Goal: Information Seeking & Learning: Learn about a topic

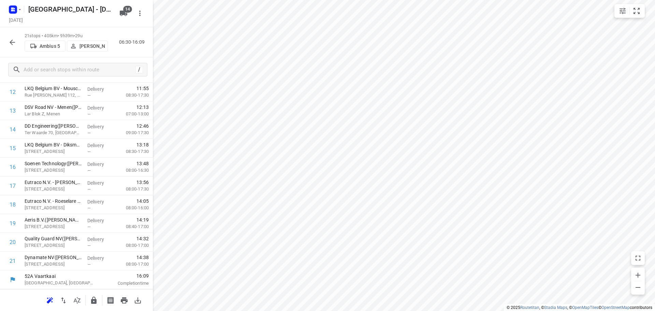
click at [12, 41] on icon "button" at bounding box center [12, 42] width 8 height 8
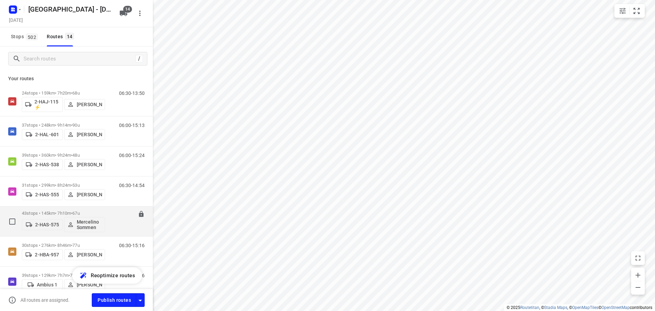
click at [55, 212] on p "43 stops • 145km • 7h10m • 67u" at bounding box center [63, 212] width 83 height 5
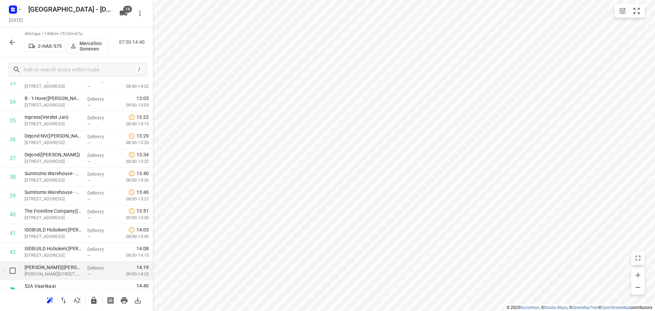
scroll to position [648, 0]
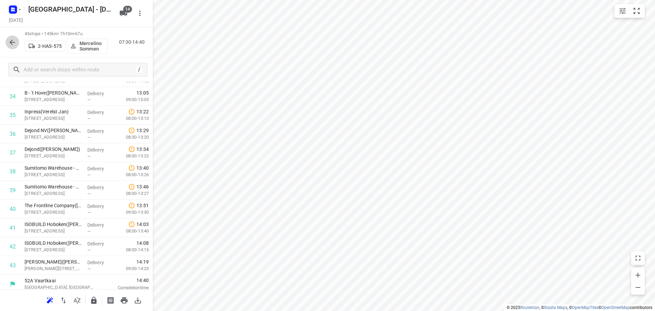
click at [15, 43] on icon "button" at bounding box center [12, 42] width 8 height 8
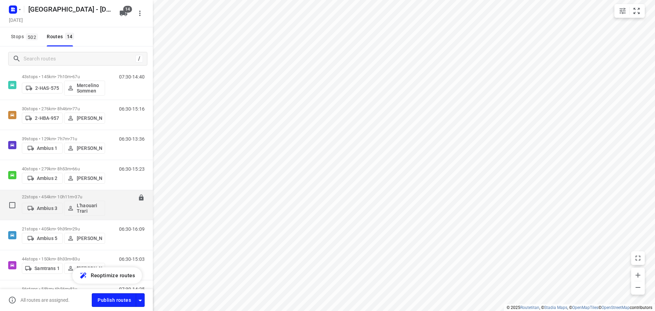
scroll to position [245, 0]
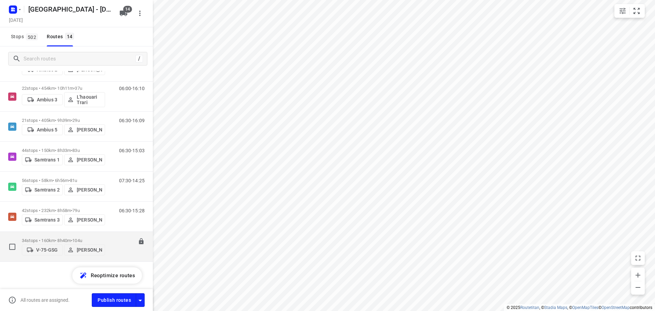
click at [51, 238] on p "34 stops • 160km • 8h40m • 104u" at bounding box center [63, 240] width 83 height 5
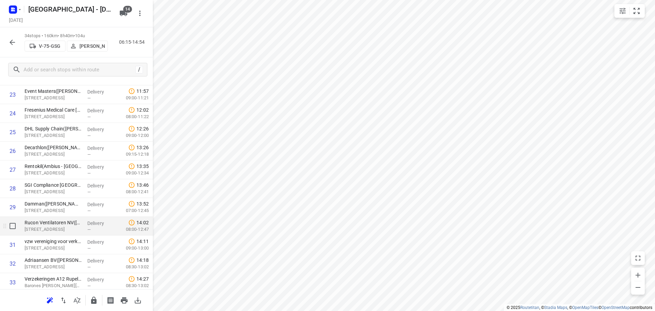
scroll to position [483, 0]
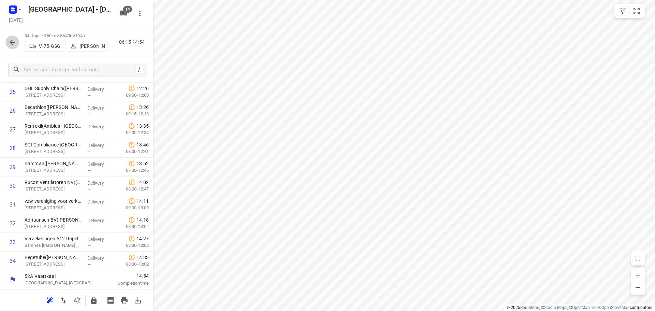
click at [12, 41] on icon "button" at bounding box center [12, 42] width 8 height 8
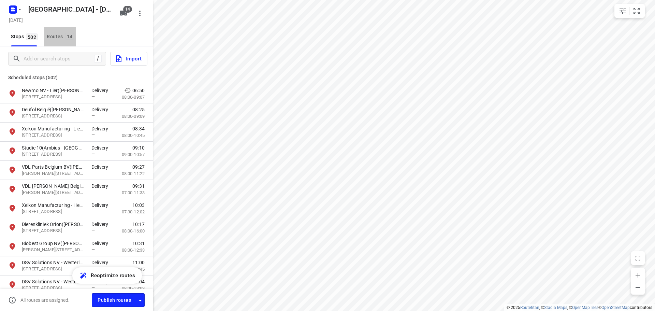
click at [48, 34] on div "Routes 14" at bounding box center [61, 36] width 29 height 9
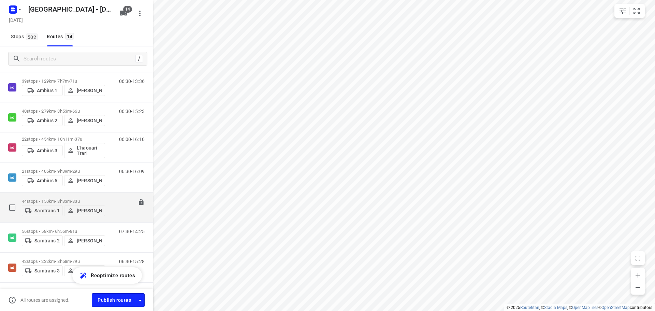
scroll to position [205, 0]
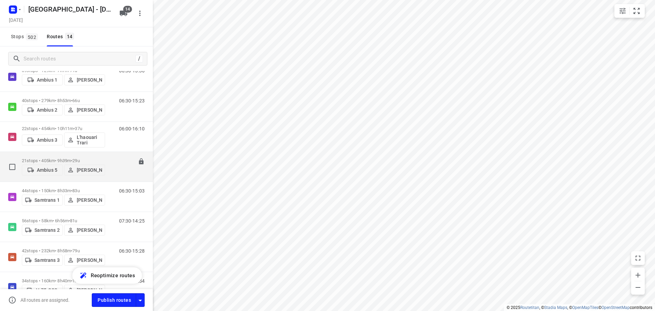
click at [51, 158] on p "21 stops • 405km • 9h39m • 29u" at bounding box center [63, 160] width 83 height 5
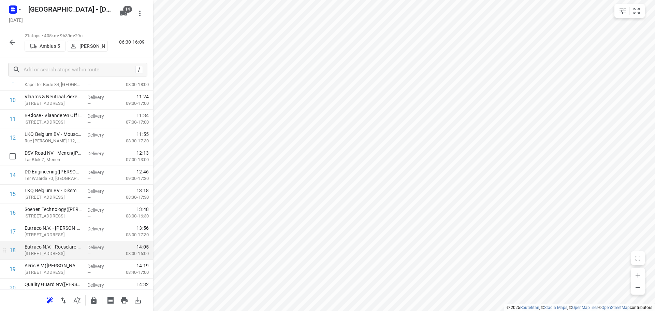
scroll to position [240, 0]
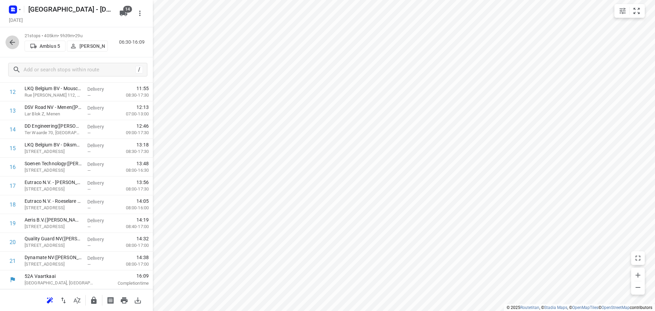
click at [10, 42] on icon "button" at bounding box center [12, 42] width 5 height 5
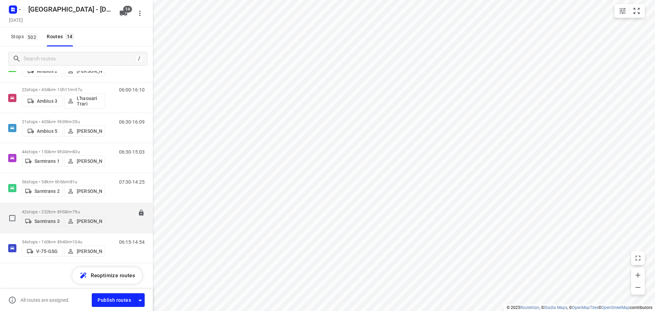
scroll to position [245, 0]
click at [32, 208] on p "42 stops • 232km • 8h58m • 79u" at bounding box center [63, 210] width 83 height 5
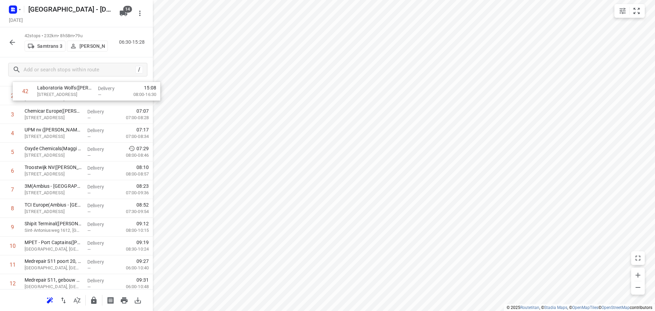
scroll to position [0, 0]
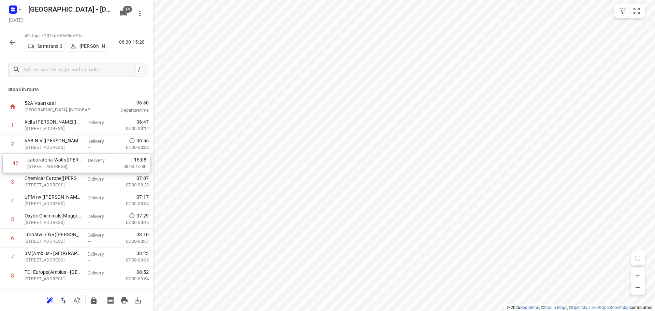
drag, startPoint x: 56, startPoint y: 261, endPoint x: 57, endPoint y: 163, distance: 98.2
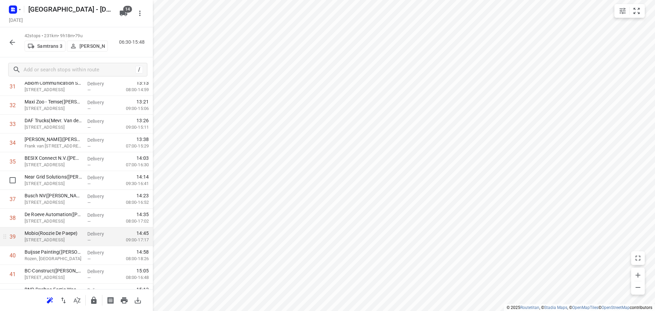
scroll to position [634, 0]
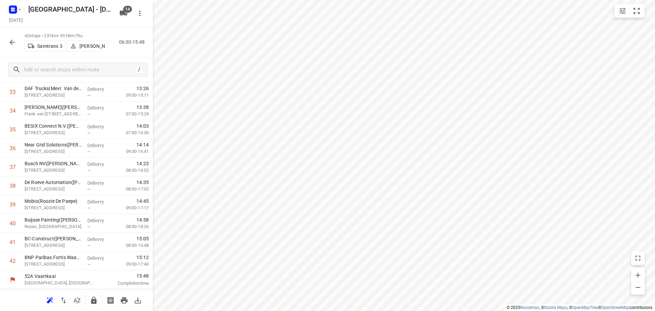
click at [11, 43] on icon "button" at bounding box center [12, 42] width 8 height 8
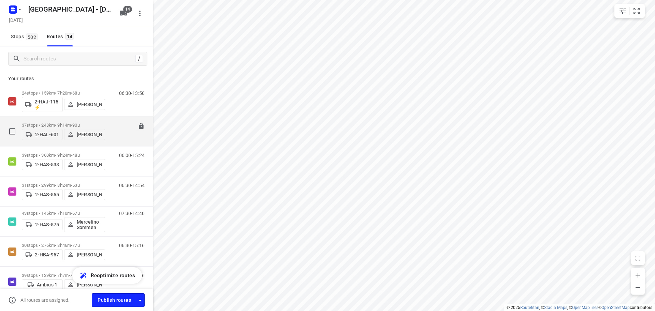
click at [43, 122] on p "37 stops • 248km • 9h14m • 90u" at bounding box center [63, 124] width 83 height 5
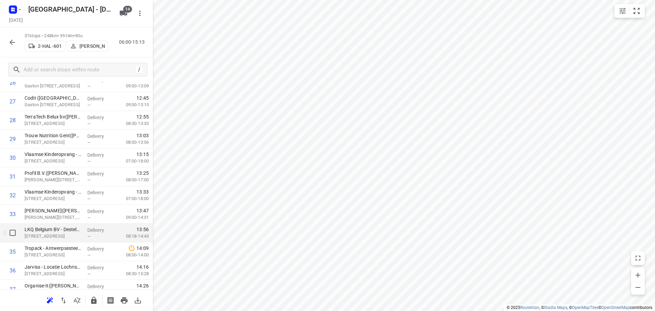
scroll to position [540, 0]
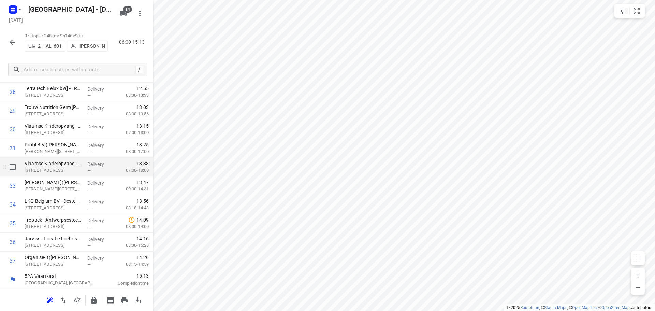
click at [60, 169] on p "Opstalpad 2, Gentbrugge" at bounding box center [53, 170] width 57 height 7
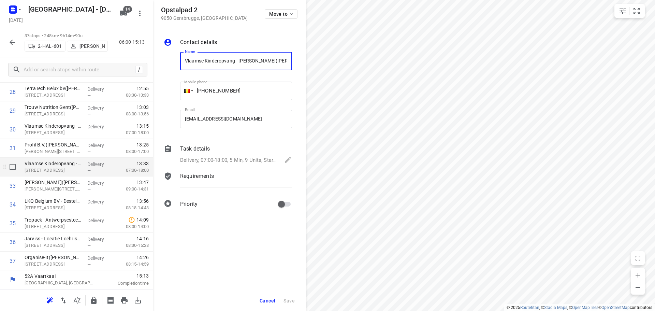
scroll to position [0, 8]
click at [269, 298] on span "Cancel" at bounding box center [267, 300] width 16 height 5
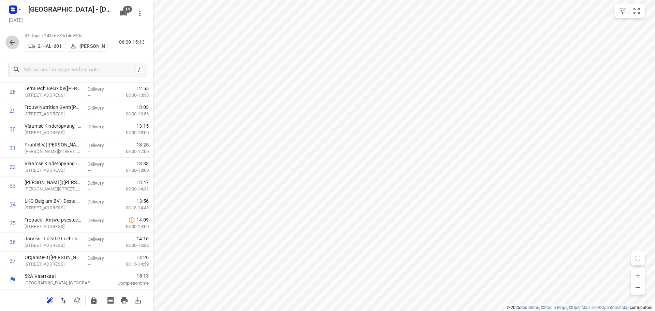
click at [12, 44] on icon "button" at bounding box center [12, 42] width 8 height 8
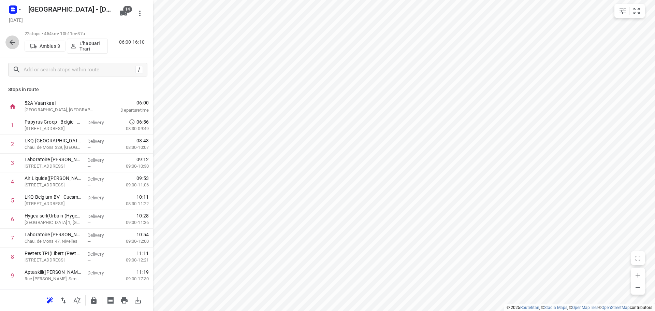
click at [9, 43] on icon "button" at bounding box center [12, 42] width 8 height 8
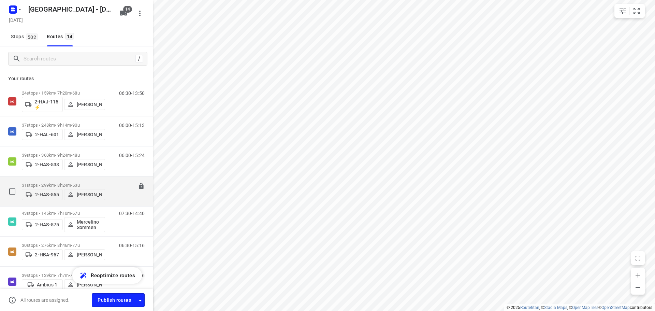
click at [50, 182] on p "31 stops • 299km • 8h24m • 53u" at bounding box center [63, 184] width 83 height 5
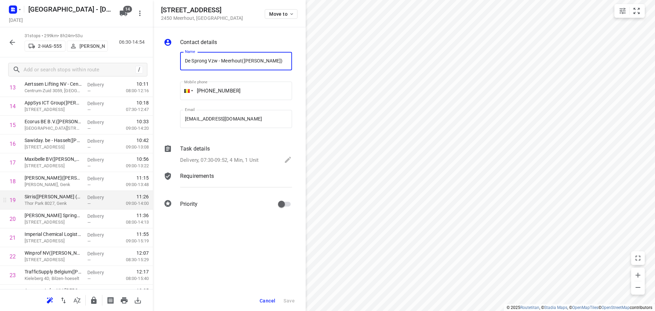
scroll to position [257, 0]
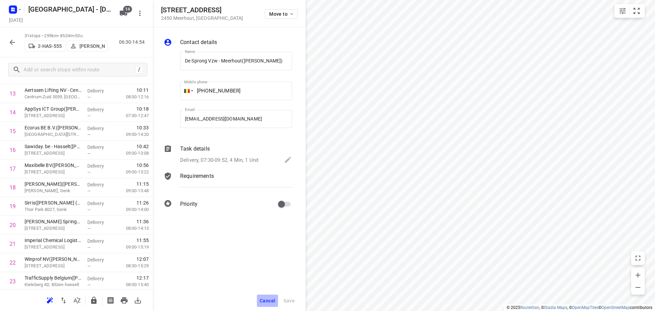
click at [264, 301] on span "Cancel" at bounding box center [267, 300] width 16 height 5
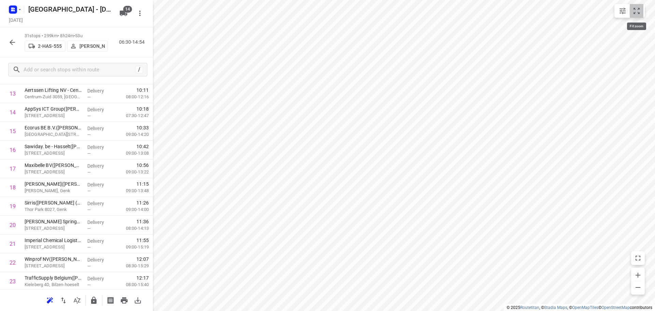
click at [637, 12] on icon "small contained button group" at bounding box center [636, 11] width 8 height 8
click at [9, 41] on icon "button" at bounding box center [12, 42] width 8 height 8
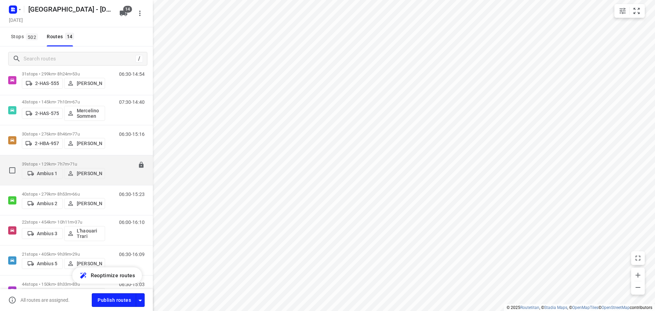
scroll to position [108, 0]
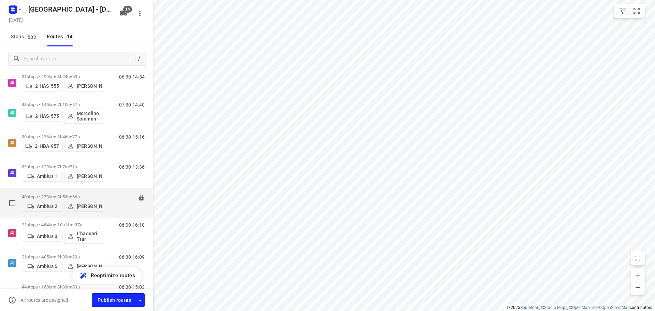
click at [51, 194] on p "40 stops • 279km • 8h53m • 66u" at bounding box center [63, 196] width 83 height 5
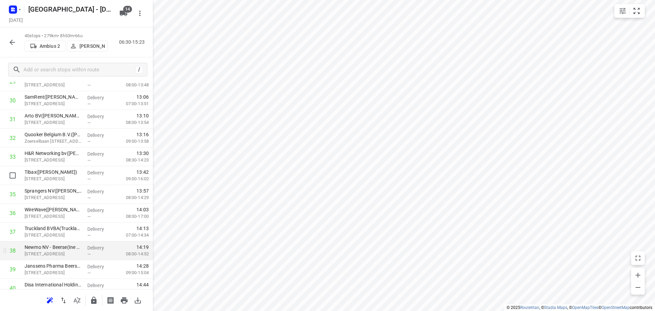
scroll to position [596, 0]
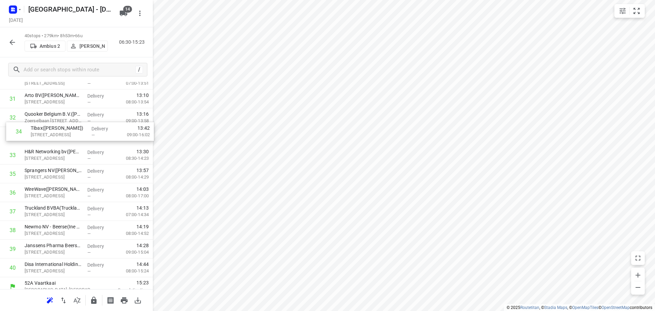
drag, startPoint x: 45, startPoint y: 149, endPoint x: 54, endPoint y: 130, distance: 20.8
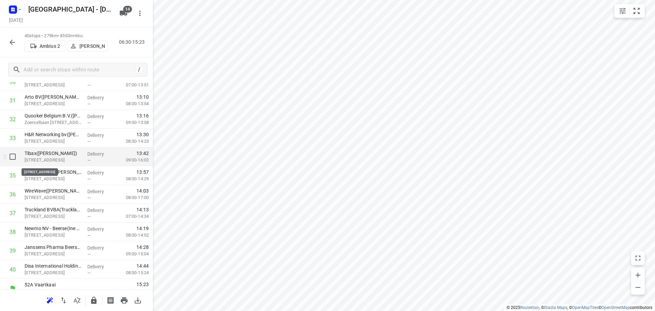
click at [41, 158] on p "Vlimmersebaan 11, Wechelderzande" at bounding box center [53, 160] width 57 height 7
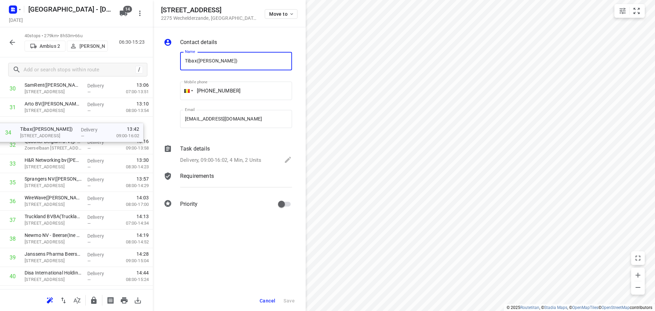
scroll to position [580, 0]
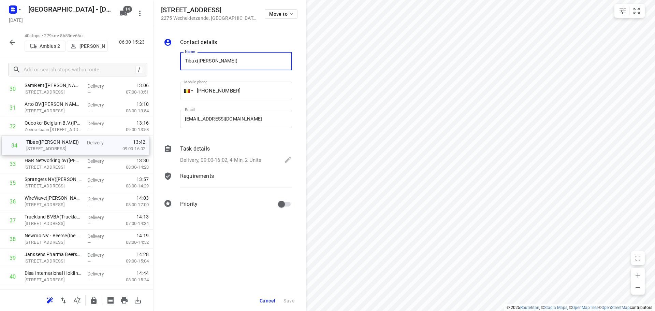
drag, startPoint x: 41, startPoint y: 158, endPoint x: 43, endPoint y: 145, distance: 13.1
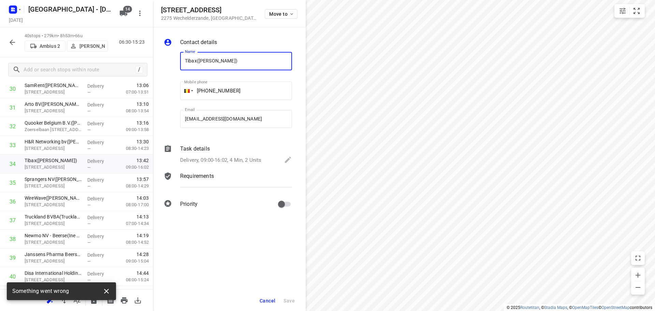
click at [105, 291] on icon "button" at bounding box center [106, 291] width 8 height 8
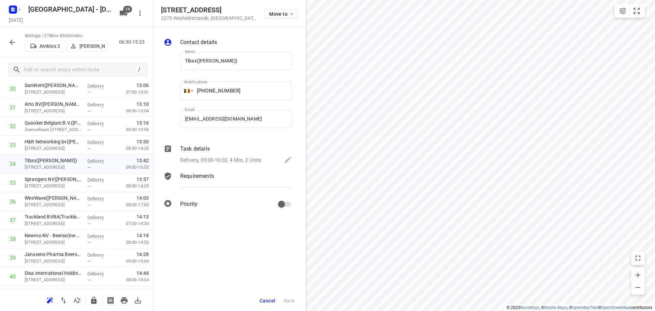
click at [12, 42] on icon "button" at bounding box center [12, 42] width 8 height 8
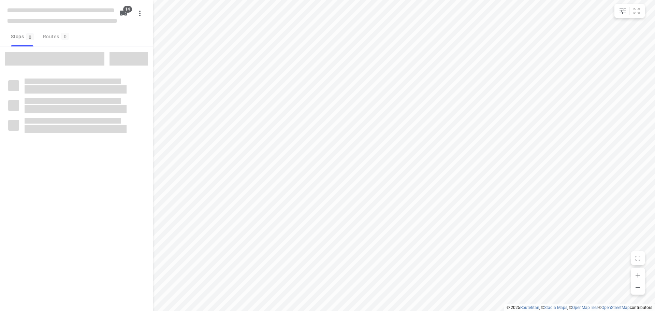
checkbox input "true"
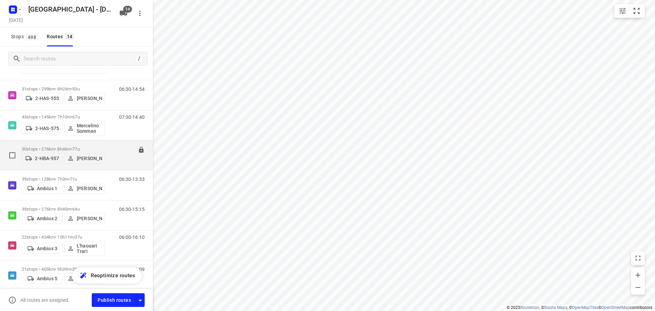
scroll to position [102, 0]
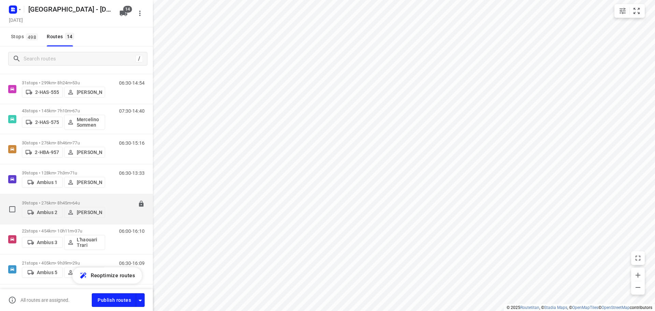
click at [55, 198] on div "39 stops • 276km • 8h45m • 64u Ambius 2 Warren Blust" at bounding box center [63, 209] width 83 height 24
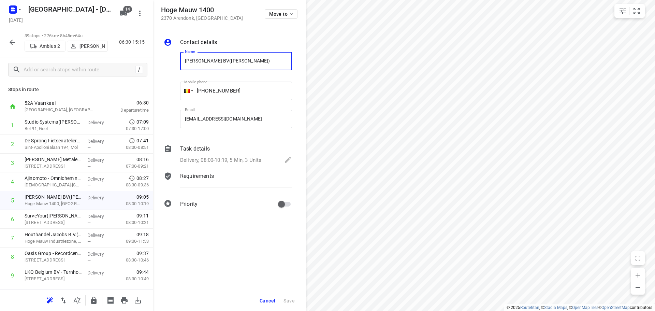
click at [267, 300] on span "Cancel" at bounding box center [267, 300] width 16 height 5
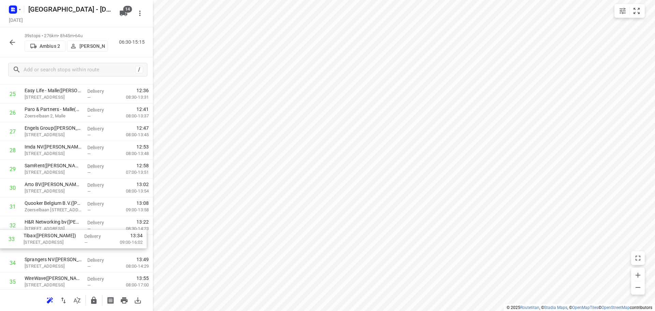
scroll to position [481, 0]
drag, startPoint x: 53, startPoint y: 250, endPoint x: 53, endPoint y: 224, distance: 26.3
click at [53, 224] on div "1 Studio Systema(Dieter Suls) Bel 91, Geel Delivery — 07:09 07:30-17:00 2 De Sp…" at bounding box center [76, -1] width 153 height 731
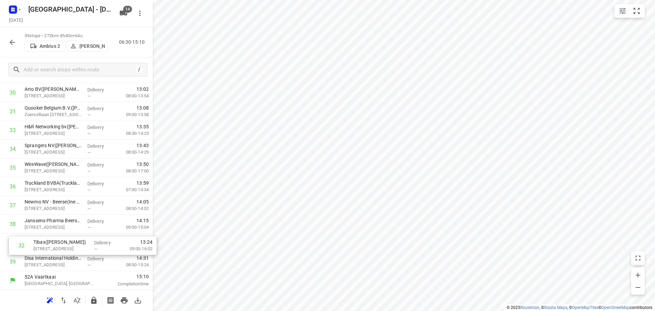
scroll to position [577, 0]
drag, startPoint x: 35, startPoint y: 130, endPoint x: 38, endPoint y: 263, distance: 133.0
click at [12, 43] on icon "button" at bounding box center [12, 42] width 5 height 5
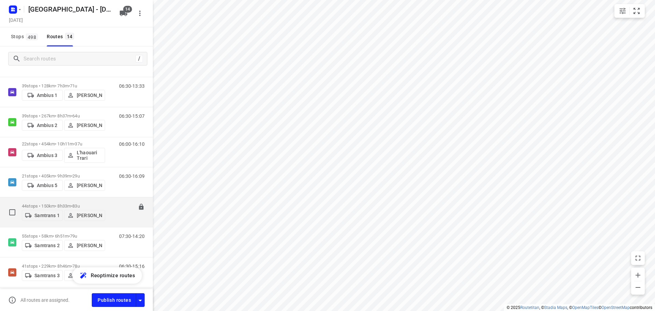
scroll to position [245, 0]
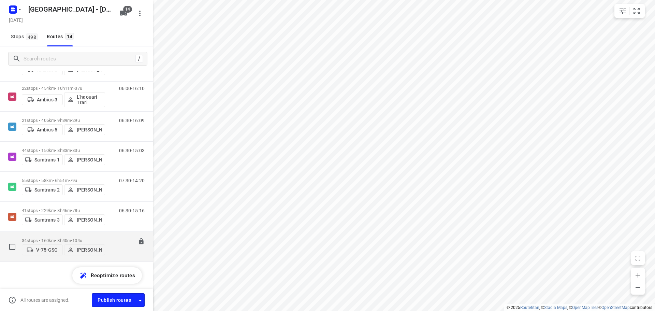
click at [42, 238] on p "34 stops • 160km • 8h40m • 104u" at bounding box center [63, 240] width 83 height 5
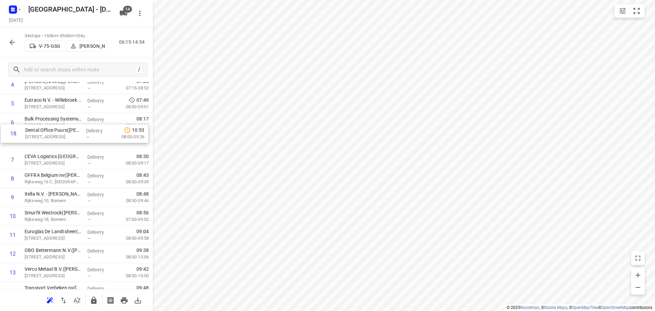
scroll to position [96, 0]
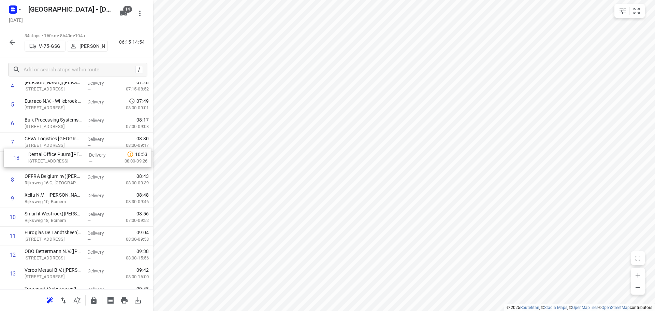
drag, startPoint x: 60, startPoint y: 174, endPoint x: 65, endPoint y: 160, distance: 15.5
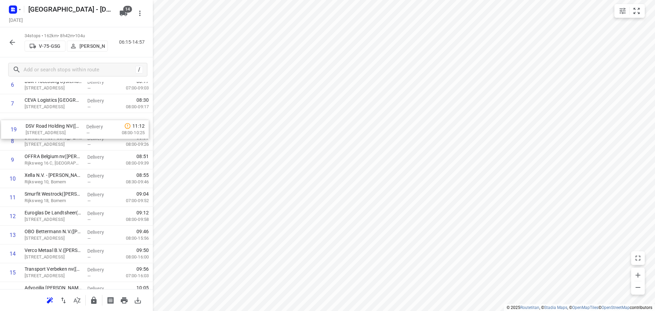
scroll to position [134, 0]
drag, startPoint x: 48, startPoint y: 266, endPoint x: 57, endPoint y: 141, distance: 125.4
click at [53, 141] on div "1 Proviron Industries(Ambius - België) Georges Gilliotstraat 60, Hemiksem Deliv…" at bounding box center [76, 301] width 153 height 638
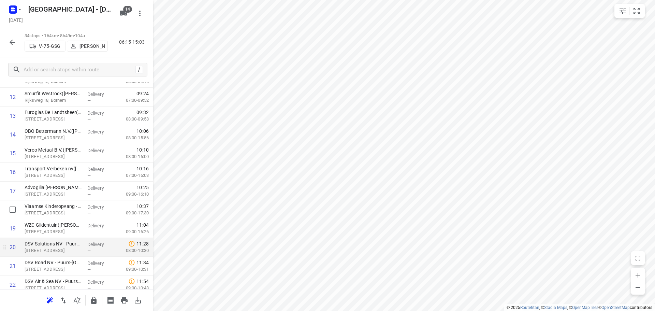
scroll to position [236, 0]
click at [52, 247] on p "Schoonmansveld 34, Puurs-sint-amands" at bounding box center [53, 248] width 57 height 7
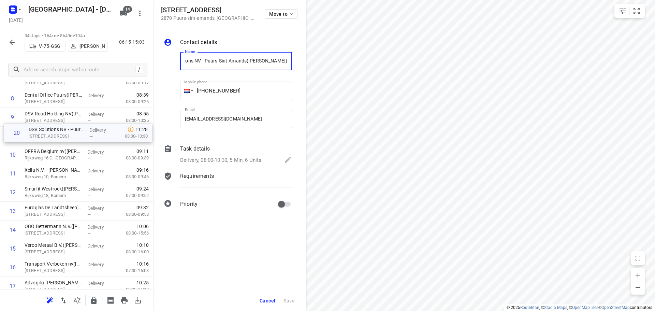
scroll to position [154, 0]
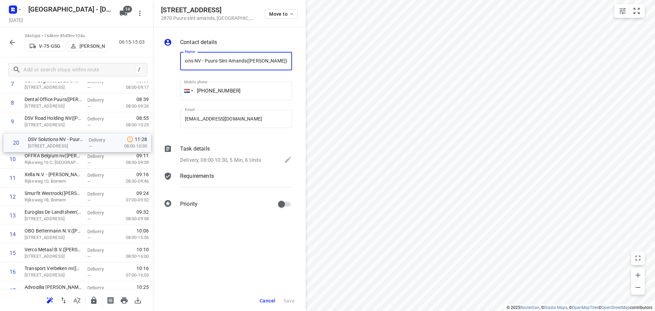
drag, startPoint x: 52, startPoint y: 247, endPoint x: 58, endPoint y: 142, distance: 104.8
click at [58, 142] on div "1 Proviron Industries(Ambius - België) Georges Gilliotstraat 60, Hemiksem Deliv…" at bounding box center [76, 281] width 153 height 638
click at [269, 298] on span "Cancel" at bounding box center [267, 300] width 16 height 5
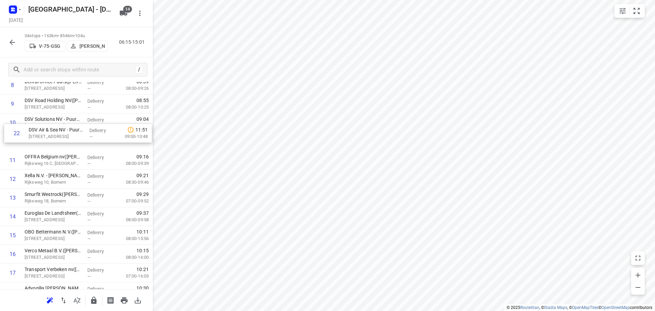
scroll to position [171, 0]
drag, startPoint x: 43, startPoint y: 195, endPoint x: 49, endPoint y: 138, distance: 56.9
click at [49, 138] on div "1 Proviron Industries(Ambius - België) Georges Gilliotstraat 60, Hemiksem Deliv…" at bounding box center [76, 264] width 153 height 638
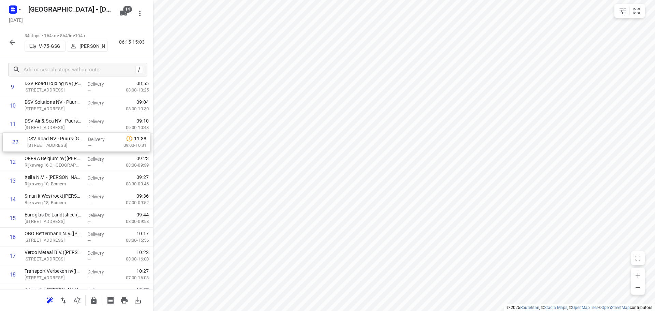
drag, startPoint x: 50, startPoint y: 247, endPoint x: 55, endPoint y: 140, distance: 106.8
click at [55, 140] on div "1 Proviron Industries(Ambius - België) Georges Gilliotstraat 60, Hemiksem Deliv…" at bounding box center [76, 246] width 153 height 638
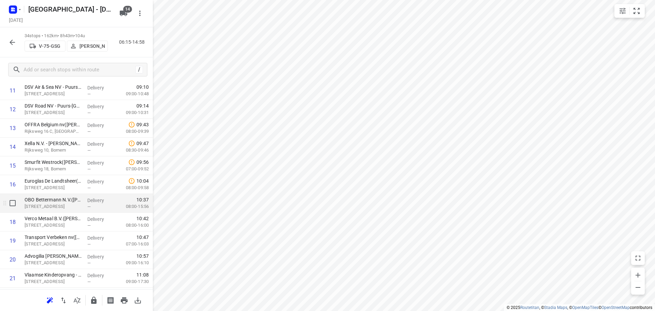
scroll to position [223, 0]
click at [636, 10] on icon "small contained button group" at bounding box center [636, 11] width 8 height 8
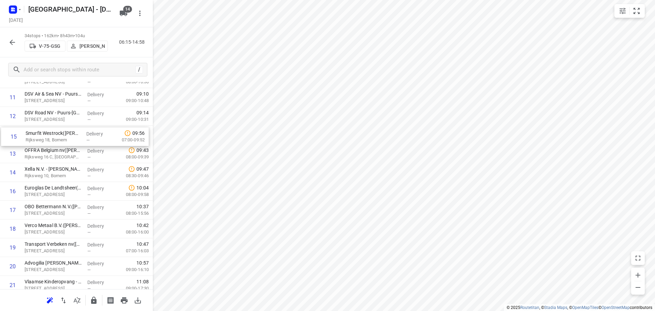
scroll to position [214, 0]
drag, startPoint x: 48, startPoint y: 166, endPoint x: 53, endPoint y: 138, distance: 28.7
click at [52, 138] on div "1 Proviron Industries(Ambius - België) Georges Gilliotstraat 60, Hemiksem Deliv…" at bounding box center [76, 220] width 153 height 638
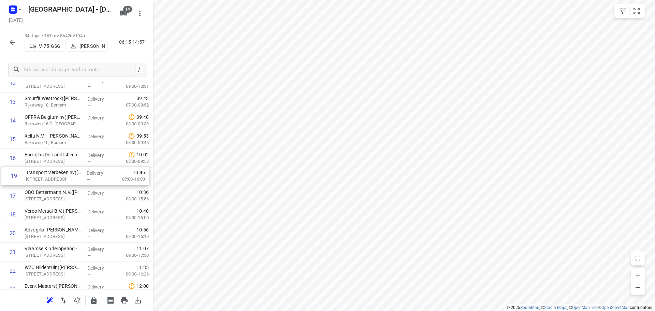
drag, startPoint x: 55, startPoint y: 217, endPoint x: 61, endPoint y: 177, distance: 39.9
click at [59, 177] on div "1 Proviron Industries(Ambius - België) Georges Gilliotstraat 60, Hemiksem Deliv…" at bounding box center [76, 186] width 153 height 638
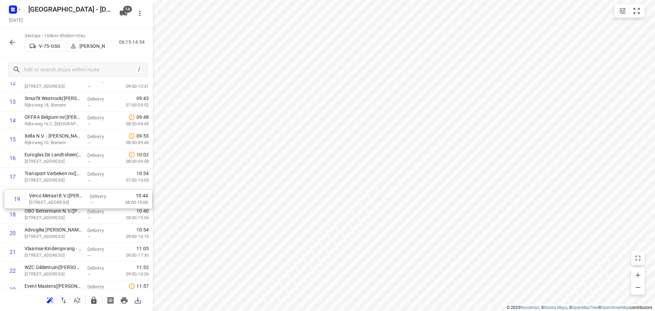
drag, startPoint x: 52, startPoint y: 217, endPoint x: 58, endPoint y: 199, distance: 19.0
click at [58, 199] on div "1 Proviron Industries(Ambius - België) Georges Gilliotstraat 60, Hemiksem Deliv…" at bounding box center [76, 186] width 153 height 638
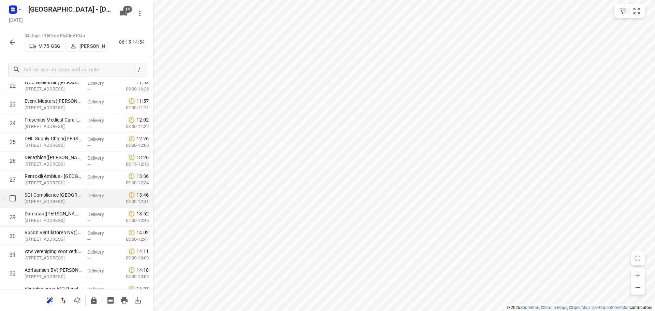
scroll to position [483, 0]
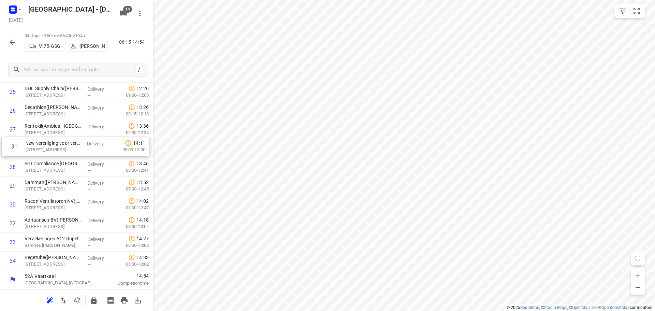
drag, startPoint x: 54, startPoint y: 207, endPoint x: 58, endPoint y: 148, distance: 59.8
drag, startPoint x: 41, startPoint y: 226, endPoint x: 43, endPoint y: 169, distance: 57.3
click at [9, 43] on icon "button" at bounding box center [12, 42] width 8 height 8
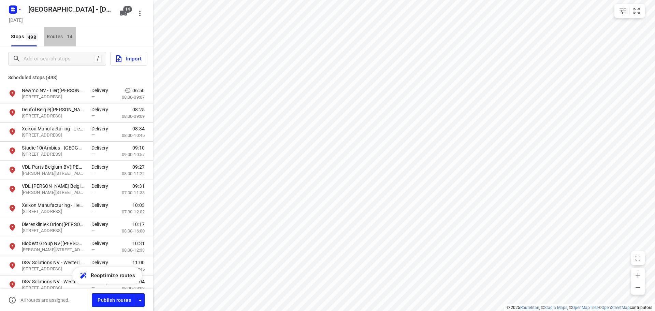
click at [51, 36] on div "Routes 14" at bounding box center [61, 36] width 29 height 9
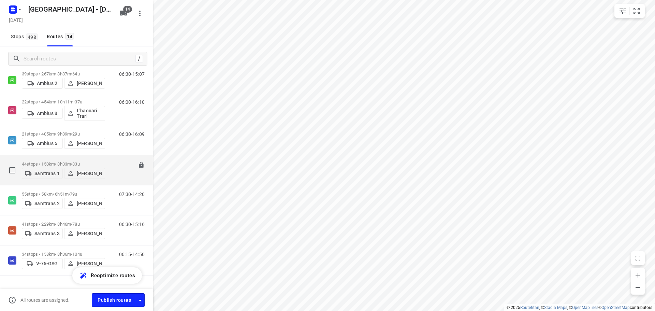
scroll to position [245, 0]
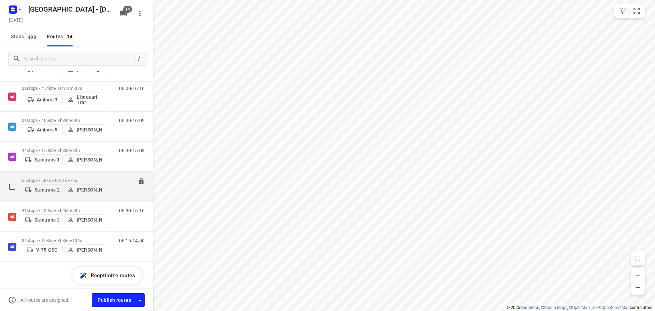
click at [35, 178] on p "55 stops • 58km • 6h51m • 79u" at bounding box center [63, 180] width 83 height 5
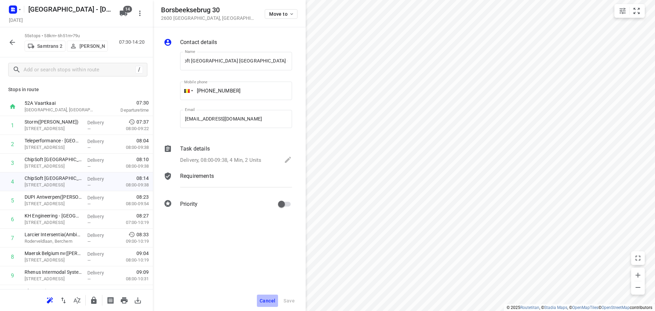
scroll to position [0, 0]
click at [267, 298] on span "Cancel" at bounding box center [267, 300] width 16 height 5
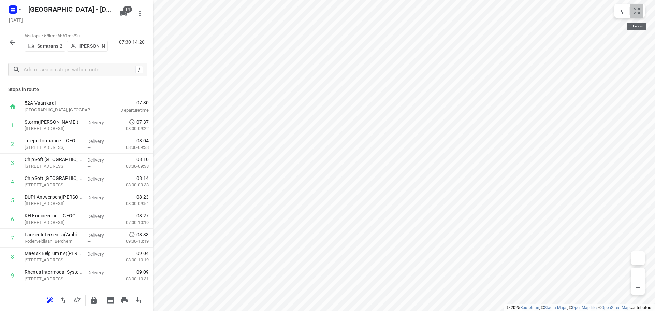
click at [636, 11] on icon "small contained button group" at bounding box center [636, 11] width 8 height 8
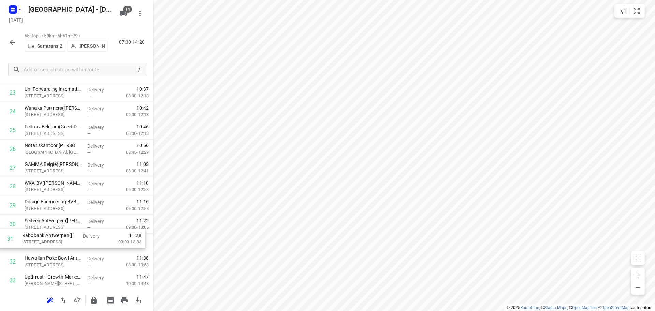
scroll to position [445, 0]
drag, startPoint x: 45, startPoint y: 248, endPoint x: 40, endPoint y: 225, distance: 22.7
click at [40, 225] on div "1 Storm(Kathleen De Pauw) Borsbeeksebrug 22, Antwerpen Delivery — 07:37 08:00-0…" at bounding box center [76, 186] width 153 height 1031
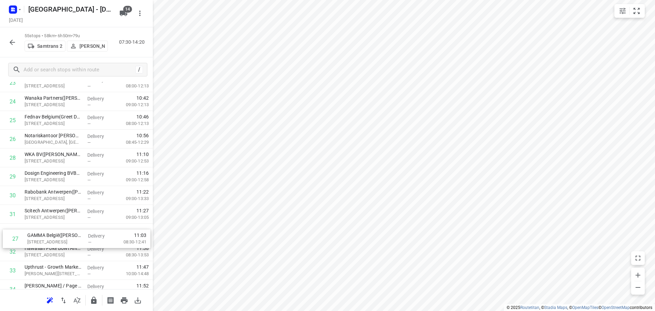
scroll to position [456, 0]
drag, startPoint x: 42, startPoint y: 171, endPoint x: 44, endPoint y: 235, distance: 64.5
click at [44, 235] on div "1 Storm(Kathleen De Pauw) Borsbeeksebrug 22, Antwerpen Delivery — 07:37 08:00-0…" at bounding box center [76, 175] width 153 height 1031
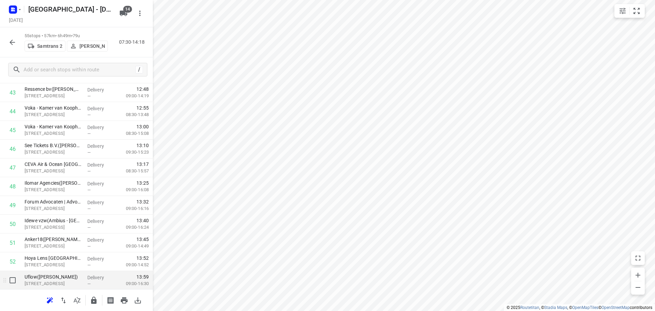
scroll to position [877, 0]
click at [11, 44] on icon "button" at bounding box center [12, 42] width 8 height 8
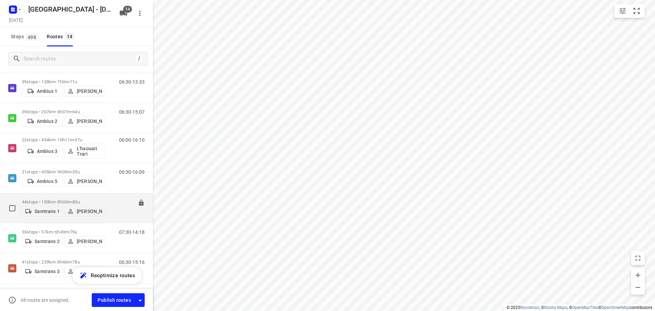
scroll to position [205, 0]
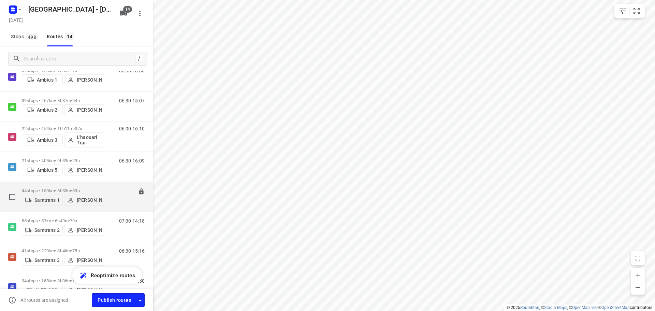
click at [56, 188] on p "44 stops • 150km • 8h33m • 83u" at bounding box center [63, 190] width 83 height 5
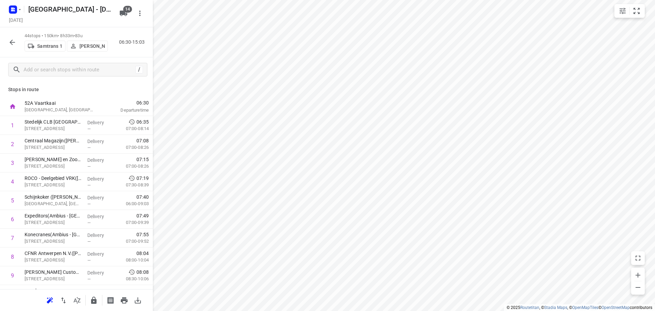
drag, startPoint x: 10, startPoint y: 42, endPoint x: 9, endPoint y: 46, distance: 3.6
click at [9, 46] on icon "button" at bounding box center [12, 42] width 8 height 8
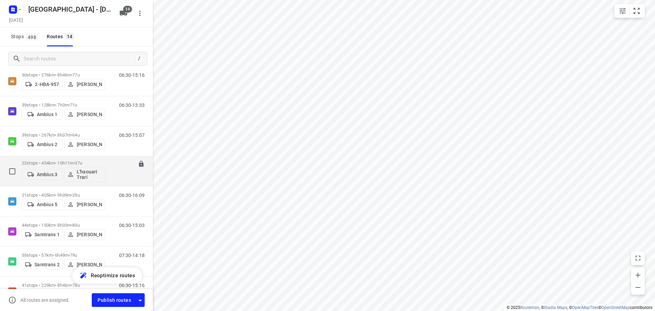
scroll to position [170, 0]
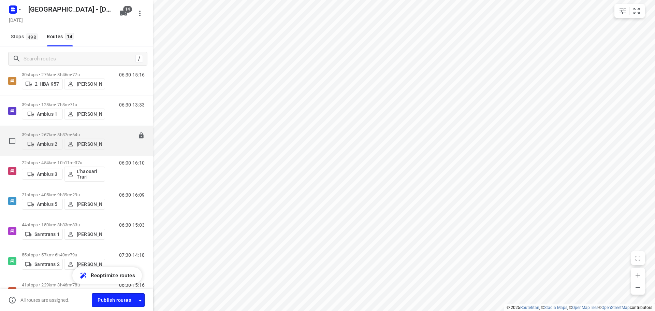
click at [50, 133] on p "39 stops • 267km • 8h37m • 64u" at bounding box center [63, 134] width 83 height 5
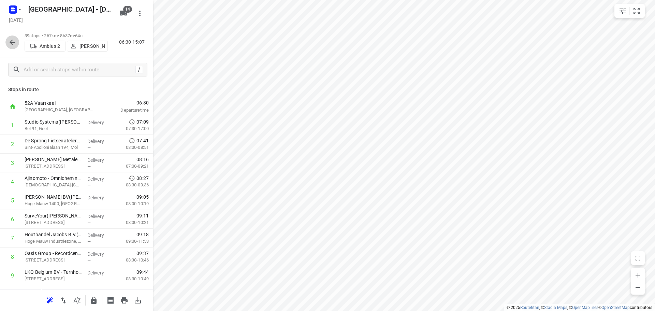
click at [12, 44] on icon "button" at bounding box center [12, 42] width 5 height 5
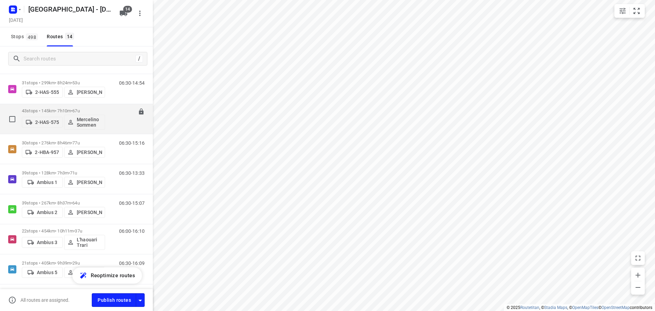
scroll to position [68, 0]
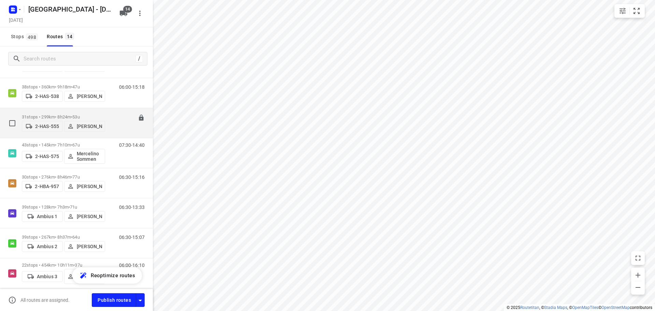
click at [57, 114] on p "31 stops • 299km • 8h24m • 53u" at bounding box center [63, 116] width 83 height 5
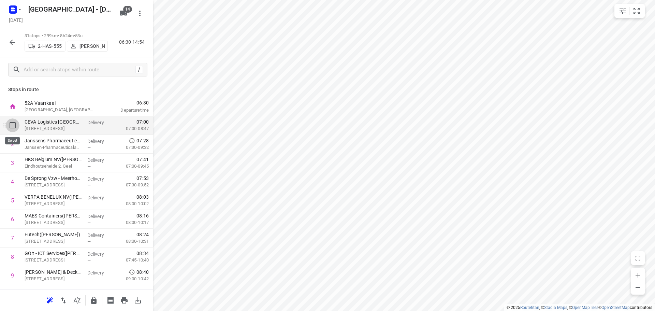
drag, startPoint x: 14, startPoint y: 124, endPoint x: 18, endPoint y: 124, distance: 4.1
click at [14, 125] on input "checkbox" at bounding box center [13, 125] width 14 height 14
checkbox input "true"
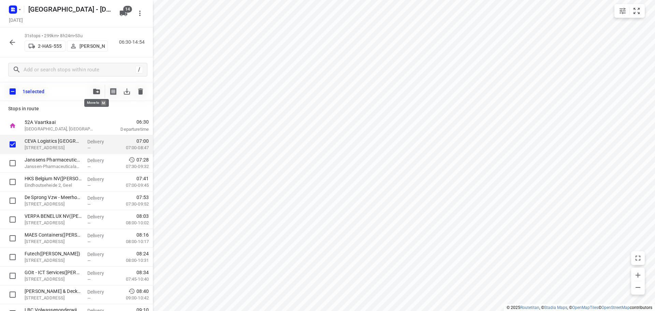
click at [93, 90] on span "button" at bounding box center [96, 91] width 8 height 5
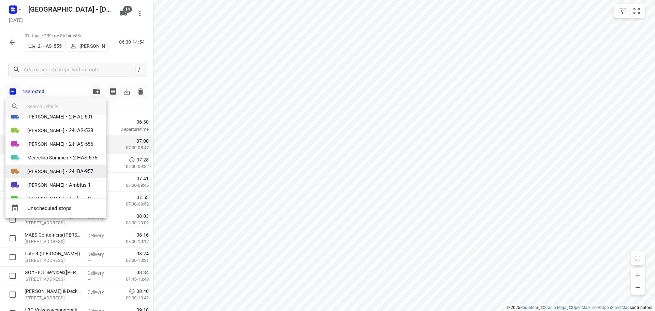
scroll to position [34, 0]
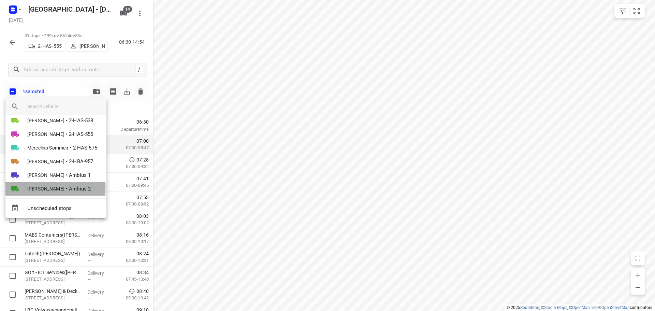
click at [48, 187] on span "Warren Blust" at bounding box center [45, 188] width 37 height 7
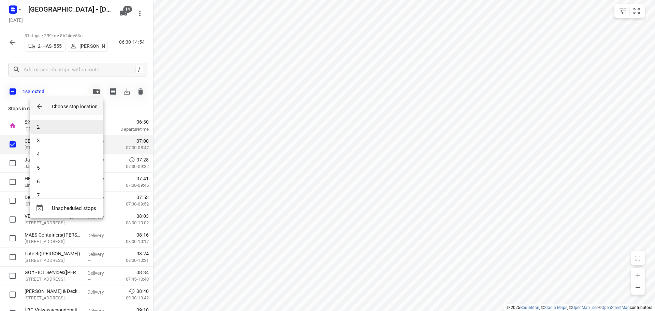
scroll to position [0, 0]
click at [48, 125] on li "1" at bounding box center [66, 125] width 73 height 14
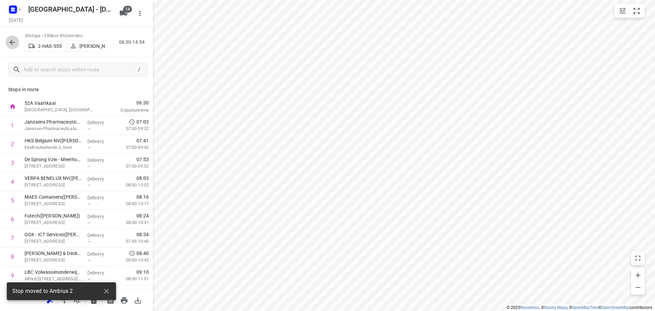
click at [10, 41] on icon "button" at bounding box center [12, 42] width 8 height 8
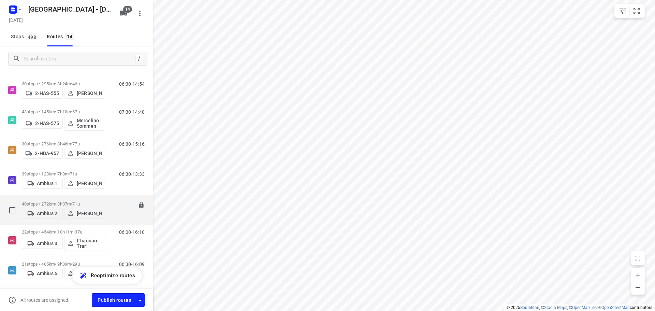
scroll to position [102, 0]
click at [58, 200] on p "40 stops • 272km • 8h37m • 71u" at bounding box center [63, 202] width 83 height 5
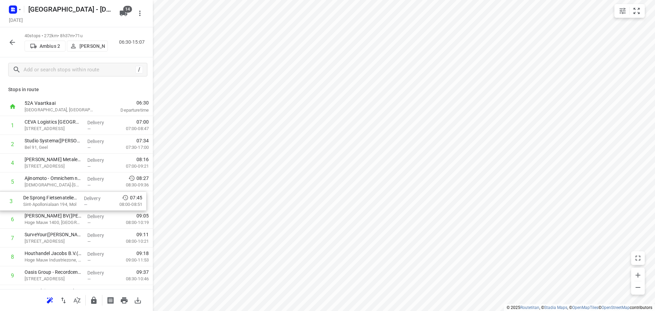
drag, startPoint x: 58, startPoint y: 165, endPoint x: 59, endPoint y: 206, distance: 40.9
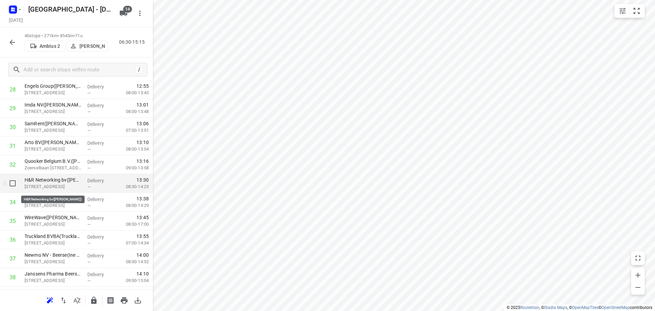
scroll to position [546, 0]
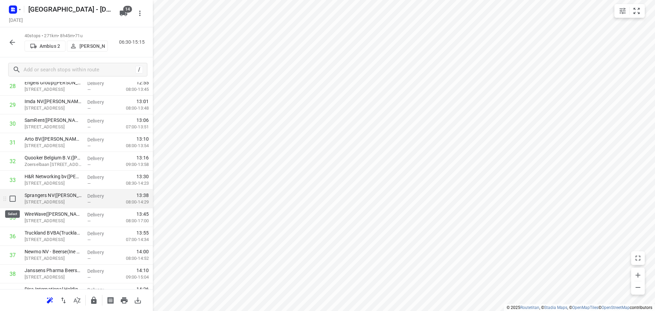
click at [11, 198] on input "checkbox" at bounding box center [13, 199] width 14 height 14
checkbox input "true"
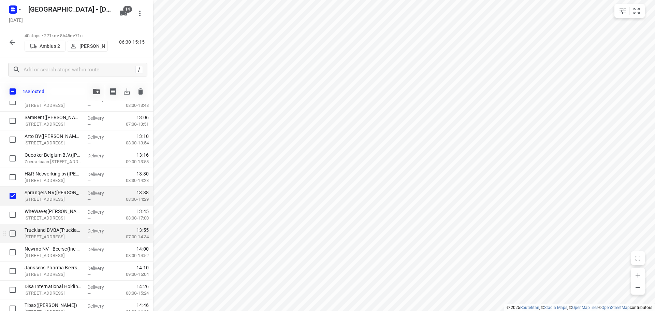
scroll to position [593, 0]
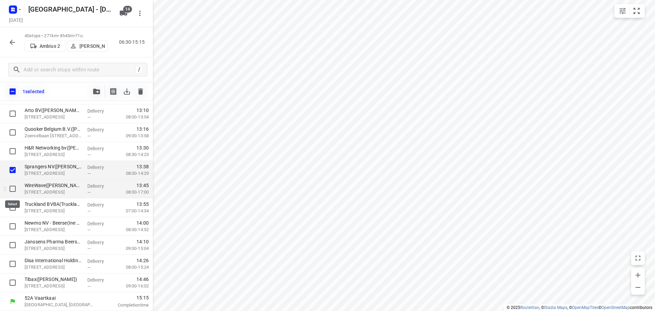
click at [10, 190] on input "checkbox" at bounding box center [13, 189] width 14 height 14
checkbox input "true"
click at [14, 208] on input "checkbox" at bounding box center [13, 207] width 14 height 14
checkbox input "true"
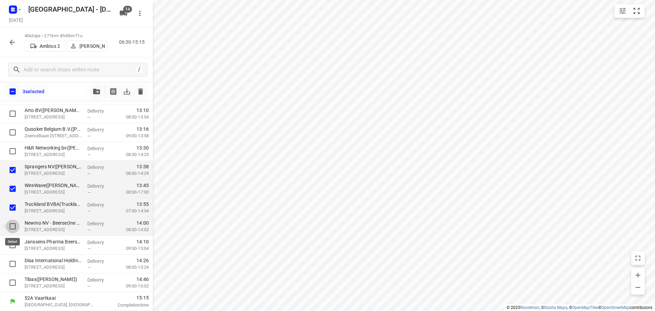
click at [13, 227] on input "checkbox" at bounding box center [13, 226] width 14 height 14
checkbox input "true"
click at [12, 242] on input "checkbox" at bounding box center [13, 245] width 14 height 14
checkbox input "true"
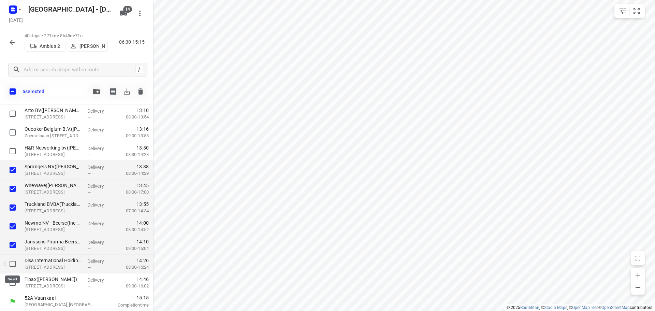
click at [13, 263] on input "checkbox" at bounding box center [13, 264] width 14 height 14
checkbox input "true"
click at [93, 92] on span "button" at bounding box center [96, 91] width 8 height 5
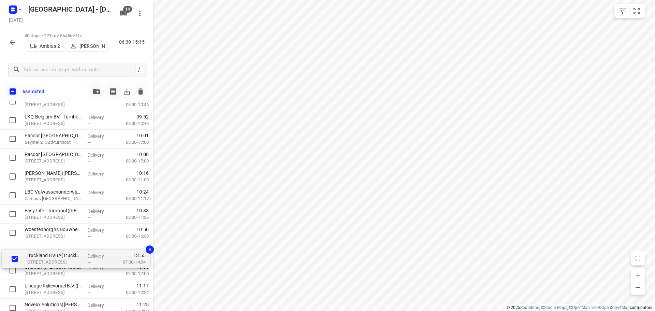
scroll to position [194, 0]
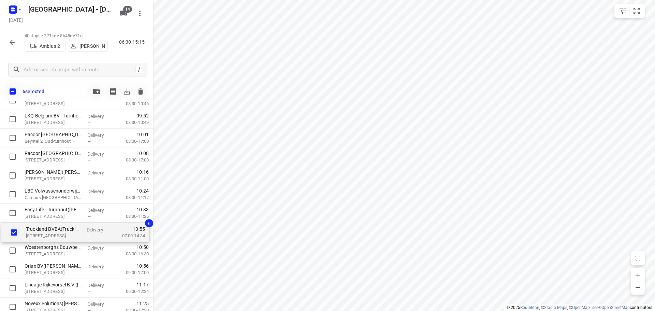
drag, startPoint x: 55, startPoint y: 200, endPoint x: 56, endPoint y: 223, distance: 23.2
click at [56, 223] on div "CEVA Logistics Belgium – Grobbendonk(Aziz Sefiani) Industrieweg 38f, Grobbendon…" at bounding box center [76, 316] width 153 height 750
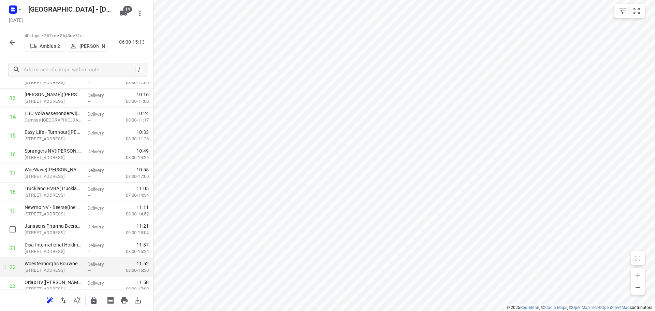
scroll to position [262, 0]
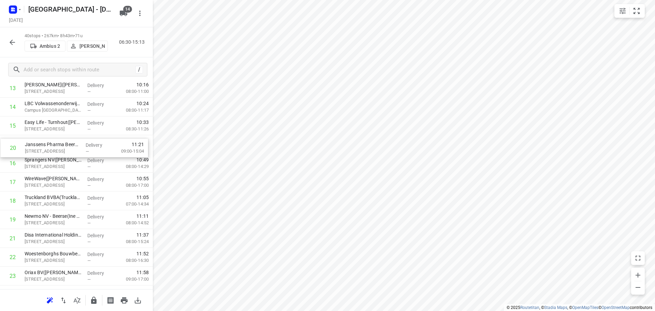
drag, startPoint x: 49, startPoint y: 221, endPoint x: 53, endPoint y: 150, distance: 71.0
click at [50, 148] on div "1 CEVA Logistics Belgium – Grobbendonk(Aziz Sefiani) Industrieweg 38f, Grobbend…" at bounding box center [76, 229] width 153 height 750
drag, startPoint x: 64, startPoint y: 220, endPoint x: 68, endPoint y: 163, distance: 57.4
click at [67, 162] on div "1 CEVA Logistics Belgium – Grobbendonk(Aziz Sefiani) Industrieweg 38f, Grobbend…" at bounding box center [76, 229] width 153 height 750
drag, startPoint x: 52, startPoint y: 222, endPoint x: 52, endPoint y: 215, distance: 7.5
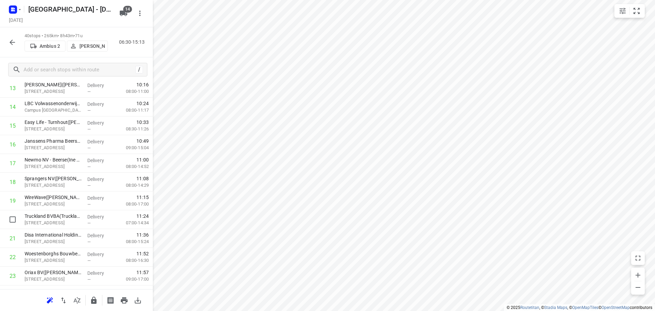
click at [52, 222] on p "Lilsedijk 19, Beerse" at bounding box center [53, 222] width 57 height 7
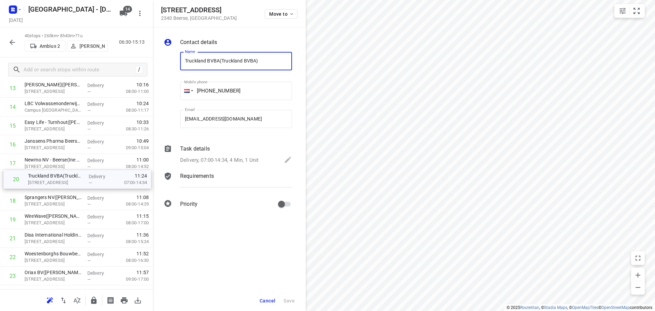
drag, startPoint x: 52, startPoint y: 215, endPoint x: 58, endPoint y: 180, distance: 35.4
click at [56, 179] on div "1 CEVA Logistics Belgium – Grobbendonk(Aziz Sefiani) Industrieweg 38f, Grobbend…" at bounding box center [76, 229] width 153 height 750
click at [271, 300] on span "Cancel" at bounding box center [267, 300] width 16 height 5
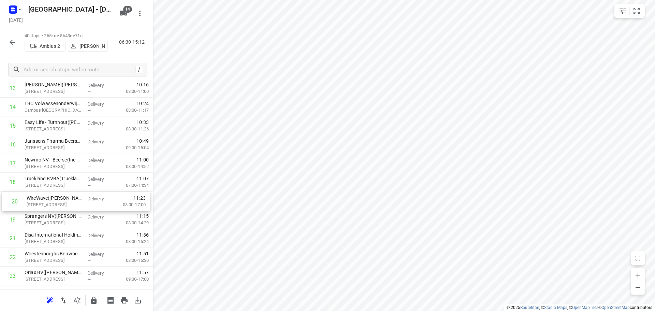
drag, startPoint x: 50, startPoint y: 220, endPoint x: 55, endPoint y: 200, distance: 21.2
click at [55, 200] on div "1 CEVA Logistics Belgium – Grobbendonk(Aziz Sefiani) Industrieweg 38f, Grobbend…" at bounding box center [76, 229] width 153 height 750
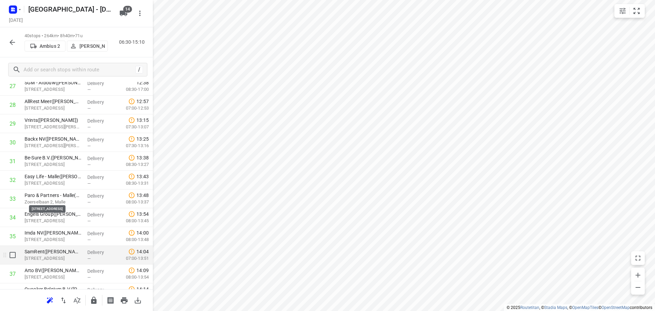
scroll to position [596, 0]
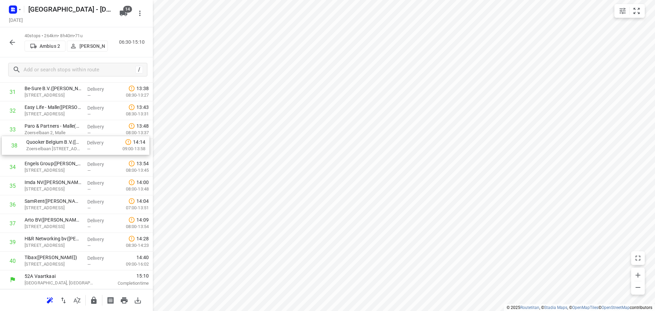
drag, startPoint x: 44, startPoint y: 225, endPoint x: 46, endPoint y: 145, distance: 79.5
click at [12, 41] on icon "button" at bounding box center [12, 42] width 8 height 8
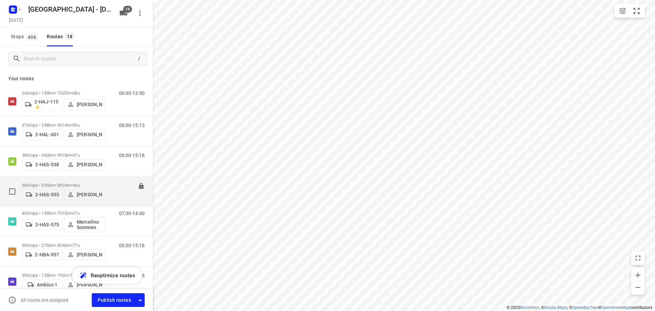
click at [46, 182] on p "30 stops • 295km • 8h24m • 46u" at bounding box center [63, 184] width 83 height 5
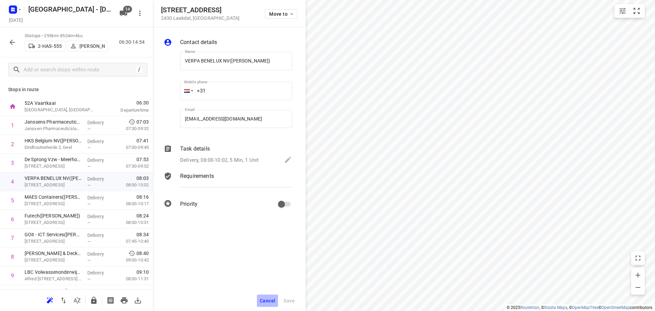
click at [270, 300] on span "Cancel" at bounding box center [267, 300] width 16 height 5
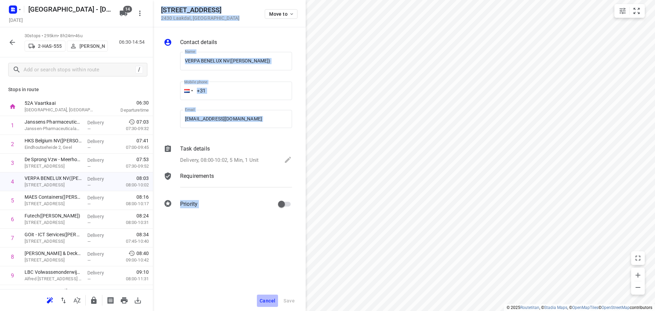
click at [270, 300] on div "Nikelaan 4 2430 Laakdal , Belgium Move to Contact details Name VERPA BENELUX NV…" at bounding box center [229, 155] width 153 height 311
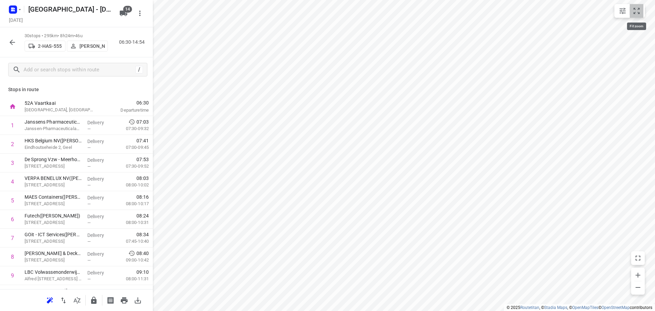
drag, startPoint x: 634, startPoint y: 12, endPoint x: 635, endPoint y: 15, distance: 3.8
click at [635, 13] on icon "small contained button group" at bounding box center [636, 11] width 8 height 8
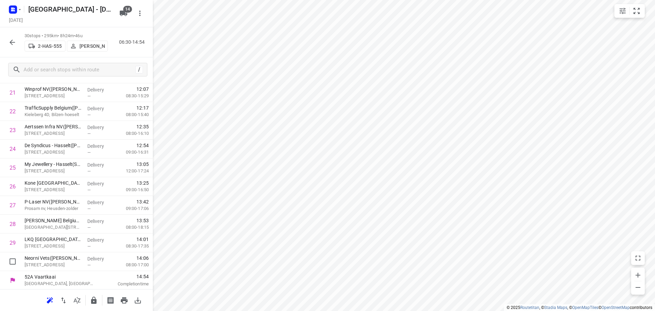
scroll to position [408, 0]
click at [49, 259] on p "Neorni Vets(Liesl van trappen)" at bounding box center [53, 257] width 57 height 7
click at [48, 260] on p "Neorni Vets(Liesl van trappen)" at bounding box center [53, 257] width 57 height 7
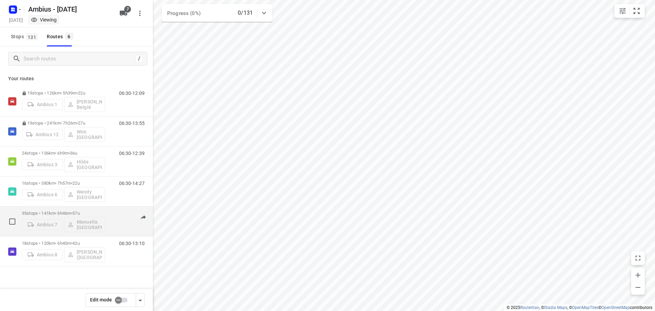
click at [55, 209] on div "35 stops • 141km • 6h46m • 57u Ambius 7 Manuella België" at bounding box center [63, 221] width 83 height 28
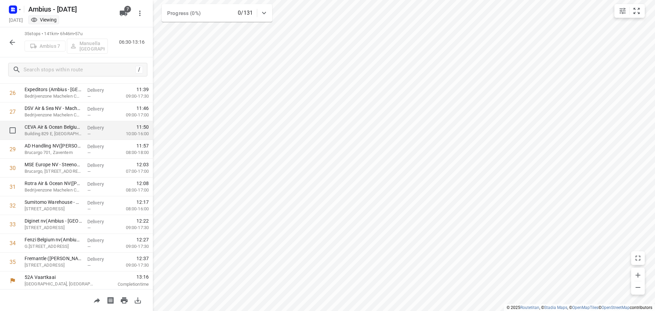
scroll to position [502, 0]
click at [13, 43] on icon "button" at bounding box center [12, 42] width 8 height 8
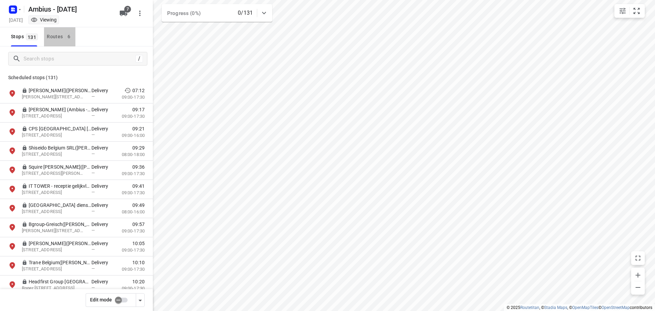
click at [51, 37] on div "Routes 6" at bounding box center [61, 36] width 28 height 9
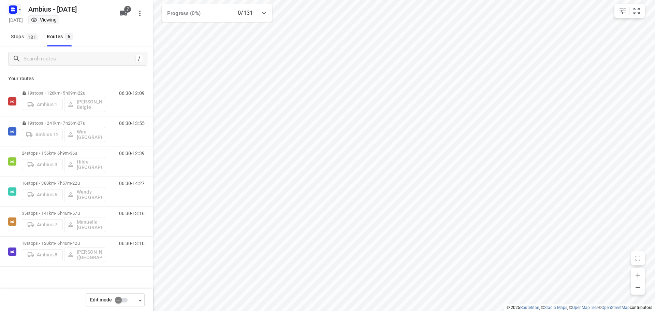
click at [18, 11] on icon "button" at bounding box center [19, 9] width 5 height 5
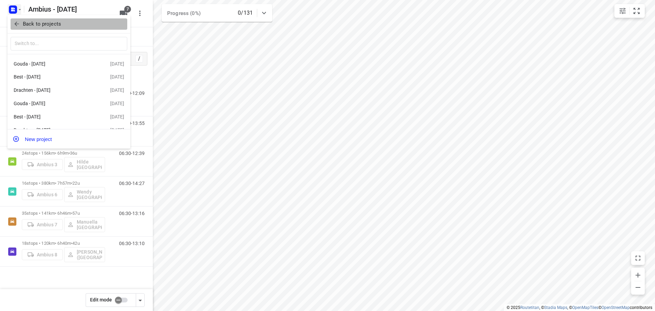
click at [30, 23] on p "Back to projects" at bounding box center [42, 24] width 38 height 8
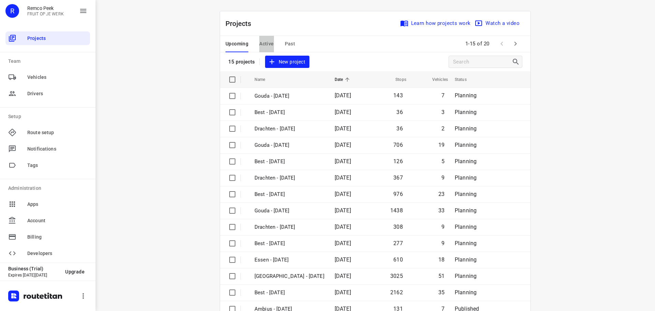
click at [265, 43] on span "Active" at bounding box center [266, 44] width 14 height 9
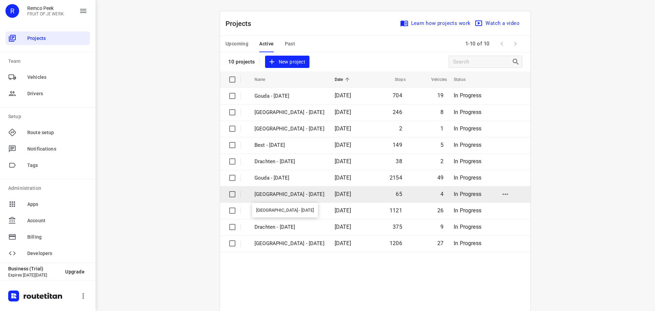
click at [284, 195] on p "Antwerpen - Wednesday" at bounding box center [289, 194] width 70 height 8
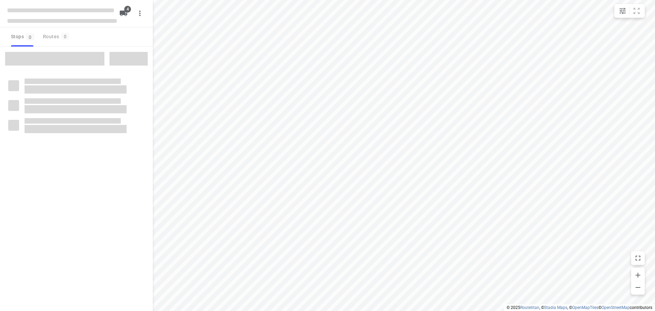
checkbox input "true"
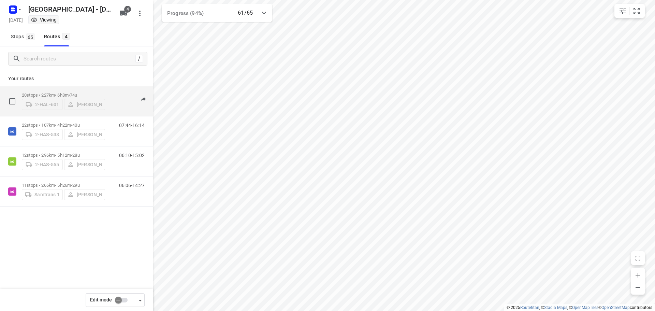
click at [49, 93] on p "20 stops • 227km • 6h8m • 74u" at bounding box center [63, 94] width 83 height 5
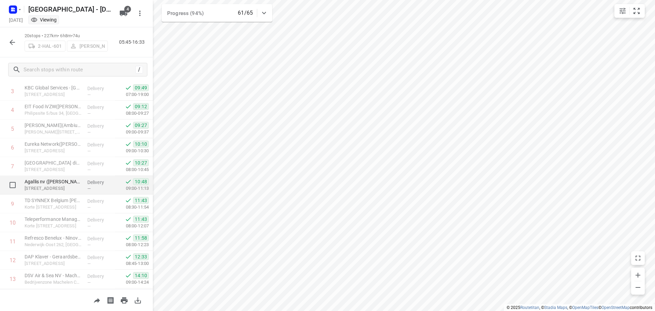
scroll to position [50, 0]
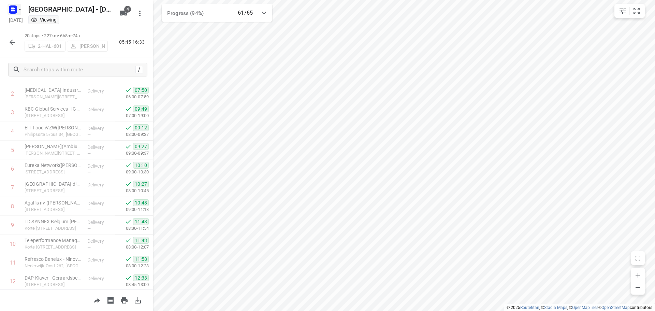
click at [20, 10] on icon "button" at bounding box center [20, 9] width 2 height 1
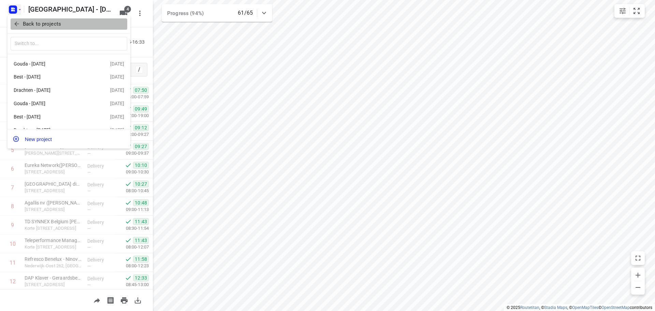
click at [34, 21] on p "Back to projects" at bounding box center [42, 24] width 38 height 8
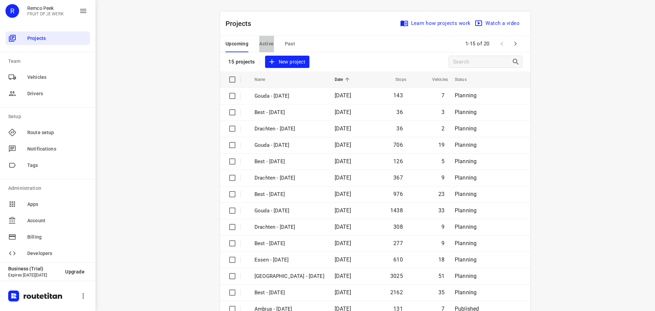
click at [260, 43] on span "Active" at bounding box center [266, 44] width 14 height 9
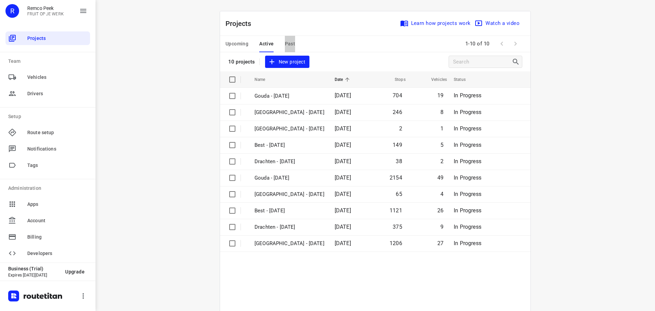
click at [287, 45] on span "Past" at bounding box center [290, 44] width 11 height 9
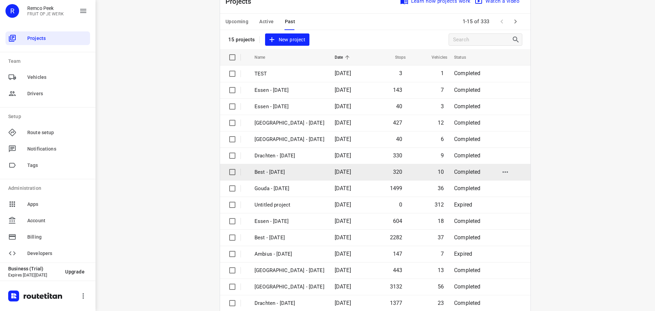
scroll to position [34, 0]
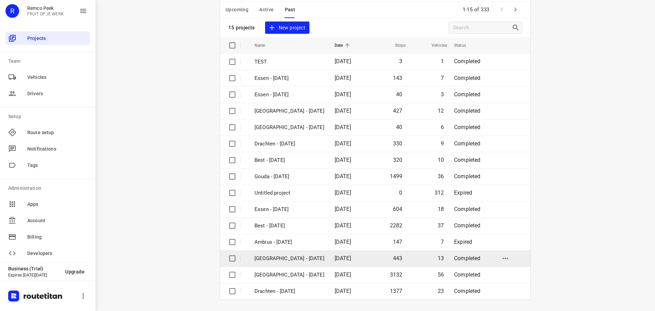
click at [263, 256] on p "Antwerpen - Monday" at bounding box center [289, 258] width 70 height 8
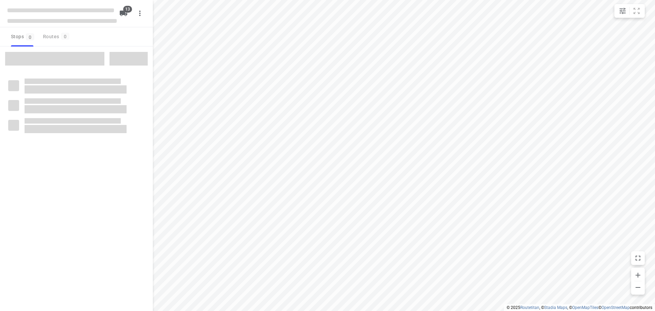
checkbox input "true"
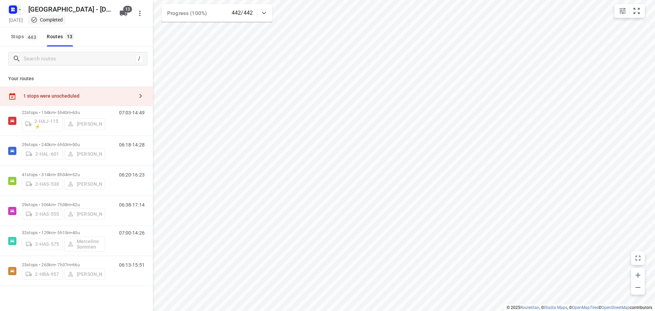
click at [19, 7] on icon "button" at bounding box center [19, 9] width 5 height 5
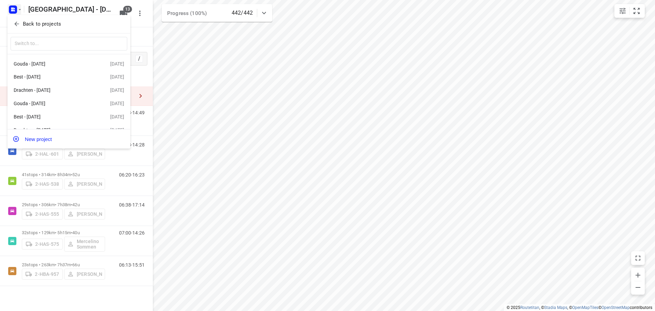
click at [33, 23] on p "Back to projects" at bounding box center [42, 24] width 38 height 8
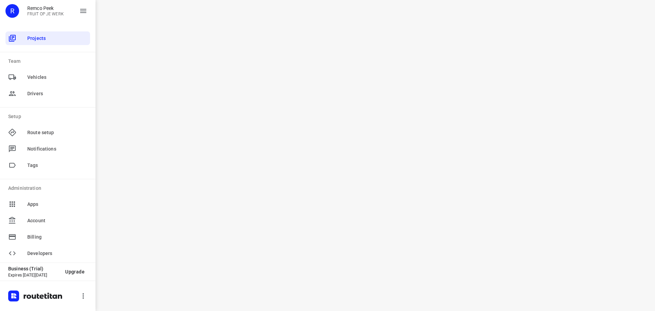
click at [33, 23] on div "R Remco Peek FRUIT OP JE WERK" at bounding box center [47, 13] width 95 height 27
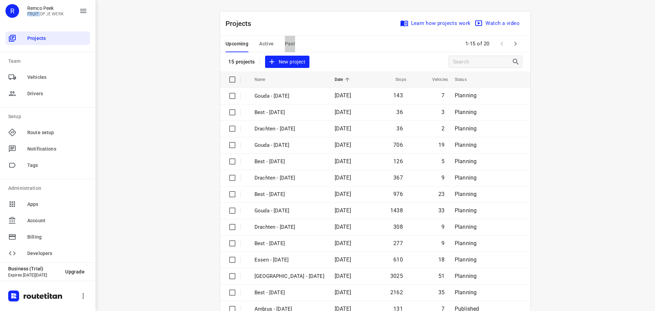
click at [285, 44] on span "Past" at bounding box center [290, 44] width 11 height 9
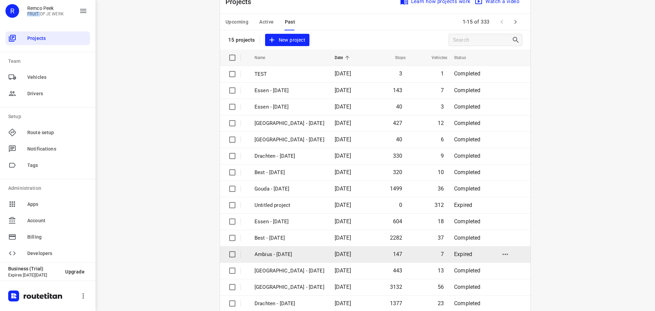
scroll to position [34, 0]
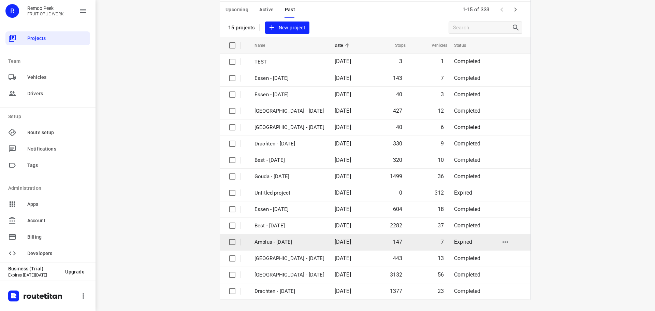
click at [270, 240] on p "Ambius - [DATE]" at bounding box center [289, 242] width 70 height 8
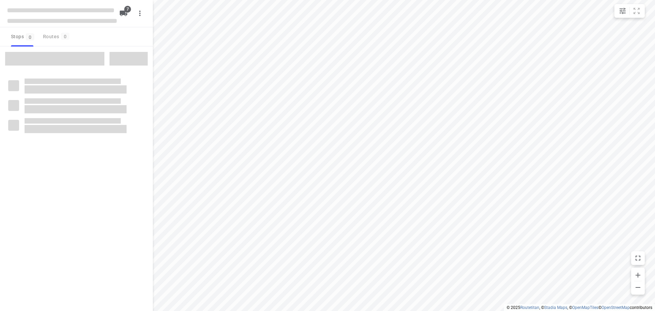
checkbox input "true"
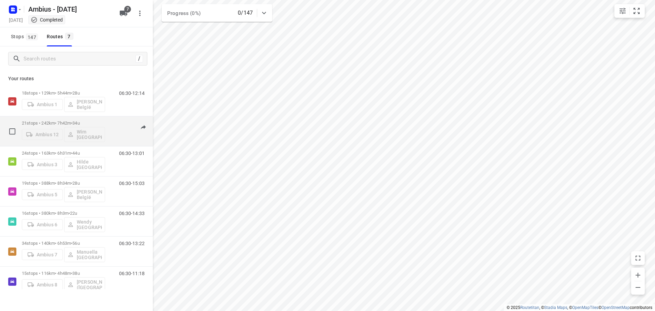
click at [50, 123] on p "21 stops • 242km • 7h42m • 34u" at bounding box center [63, 122] width 83 height 5
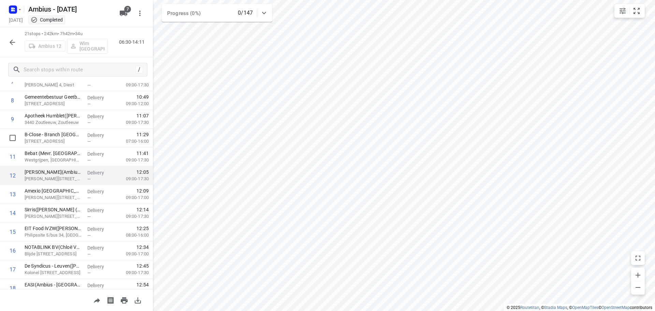
scroll to position [172, 0]
